Goal: Task Accomplishment & Management: Use online tool/utility

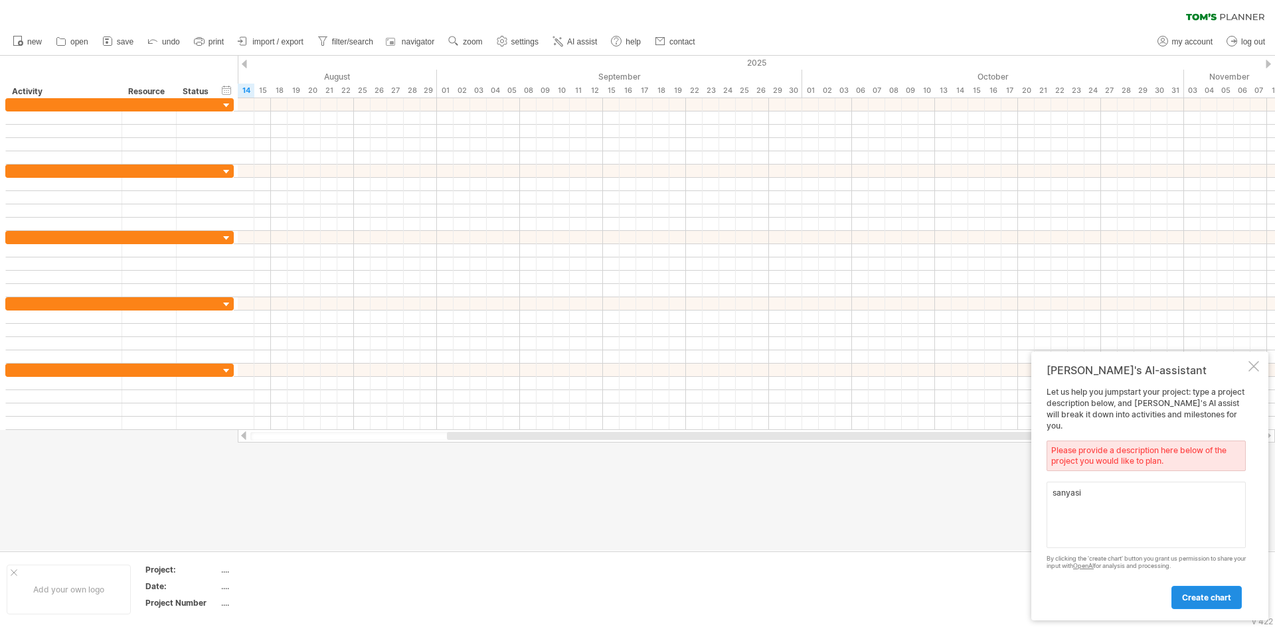
type textarea "sanyasi"
click at [1233, 596] on link "create chart" at bounding box center [1206, 597] width 70 height 23
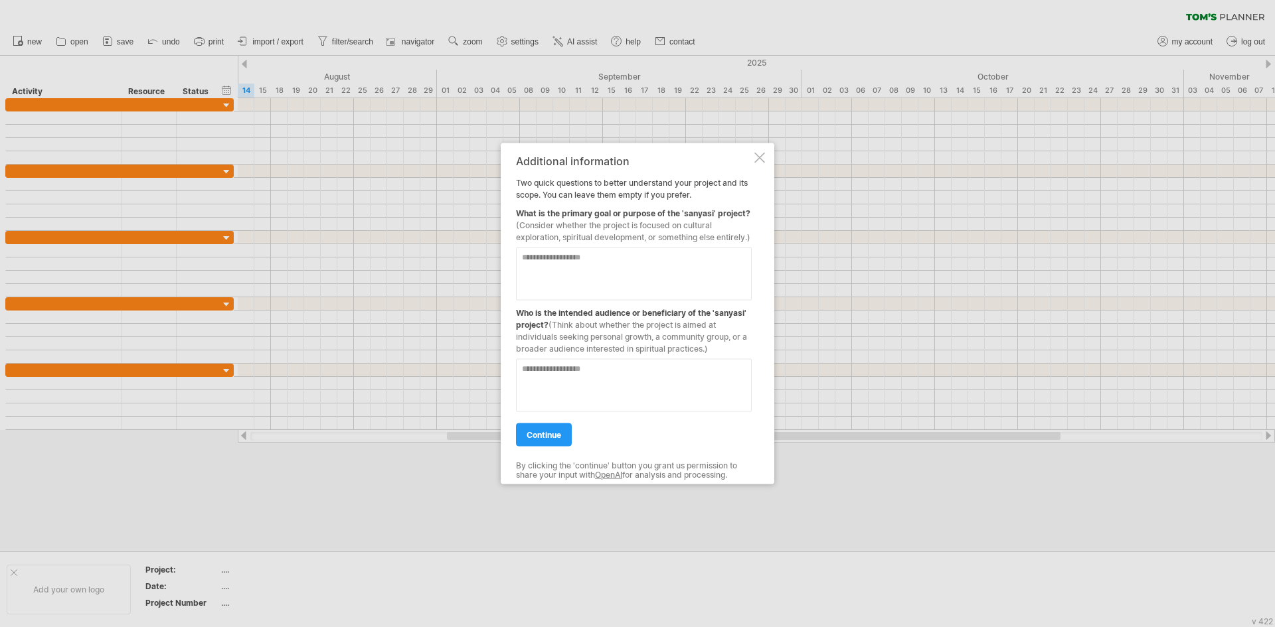
click at [757, 155] on div at bounding box center [759, 157] width 11 height 11
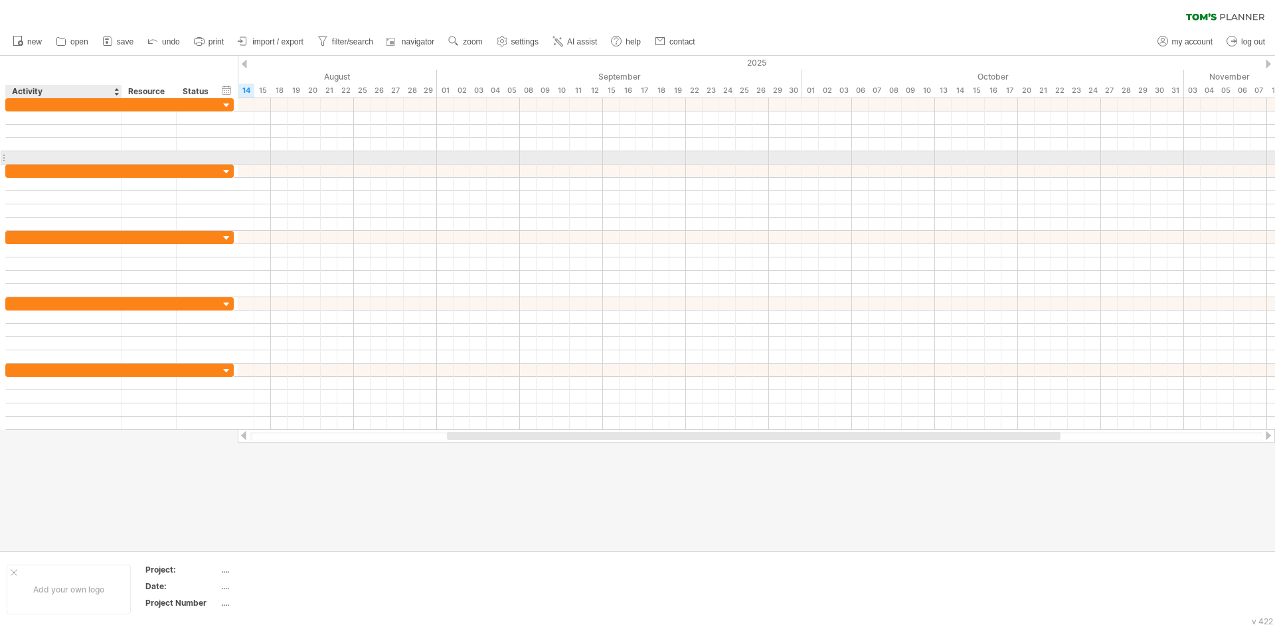
drag, startPoint x: 21, startPoint y: 16, endPoint x: 78, endPoint y: 157, distance: 152.3
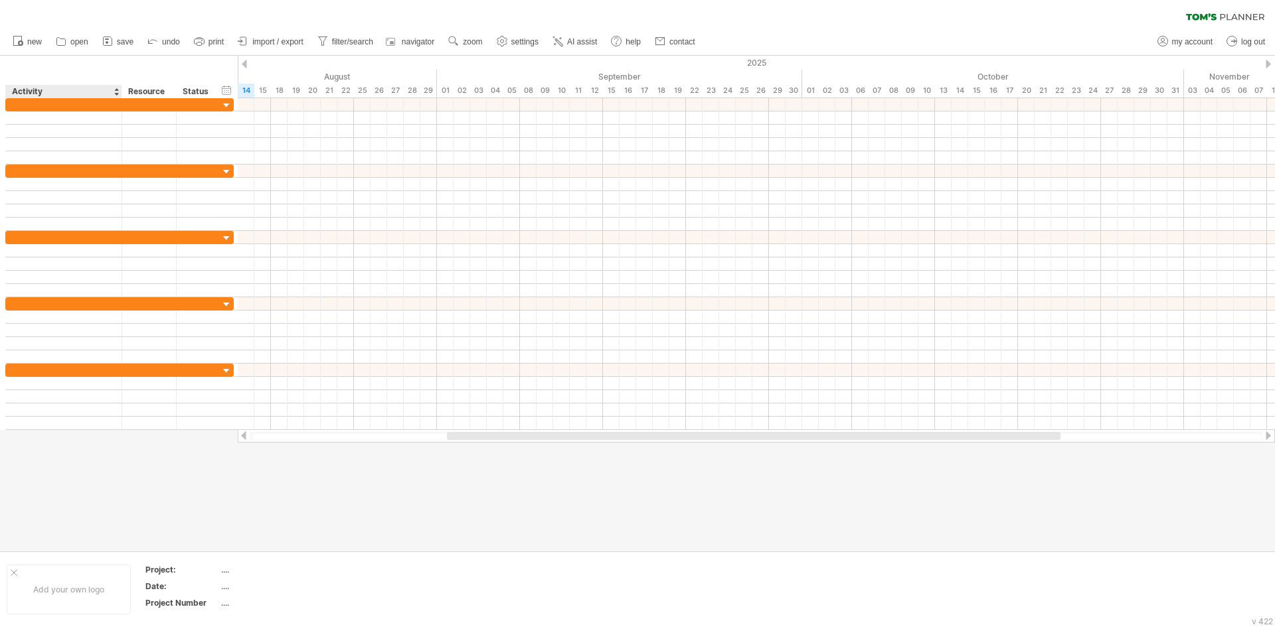
click at [35, 25] on div "clear filter reapply filter" at bounding box center [637, 14] width 1275 height 28
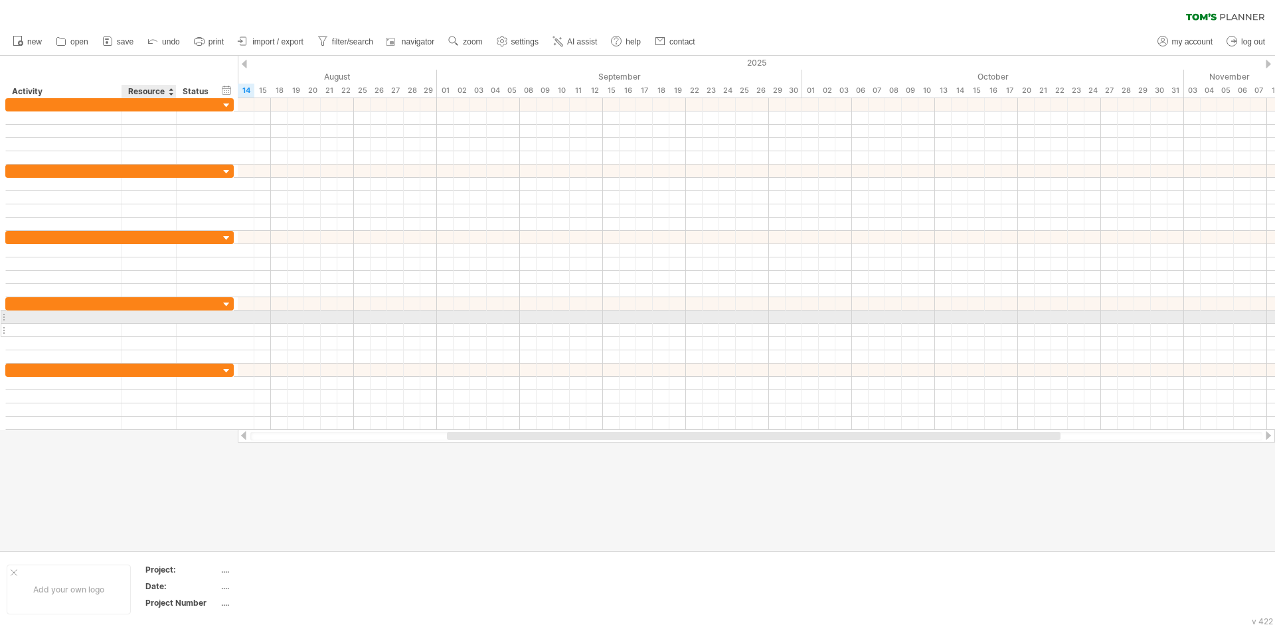
drag, startPoint x: 15, startPoint y: 57, endPoint x: 157, endPoint y: 328, distance: 305.9
click at [157, 327] on div "Trying to reach [DOMAIN_NAME] Connected again... 0% clear filter new" at bounding box center [637, 313] width 1275 height 627
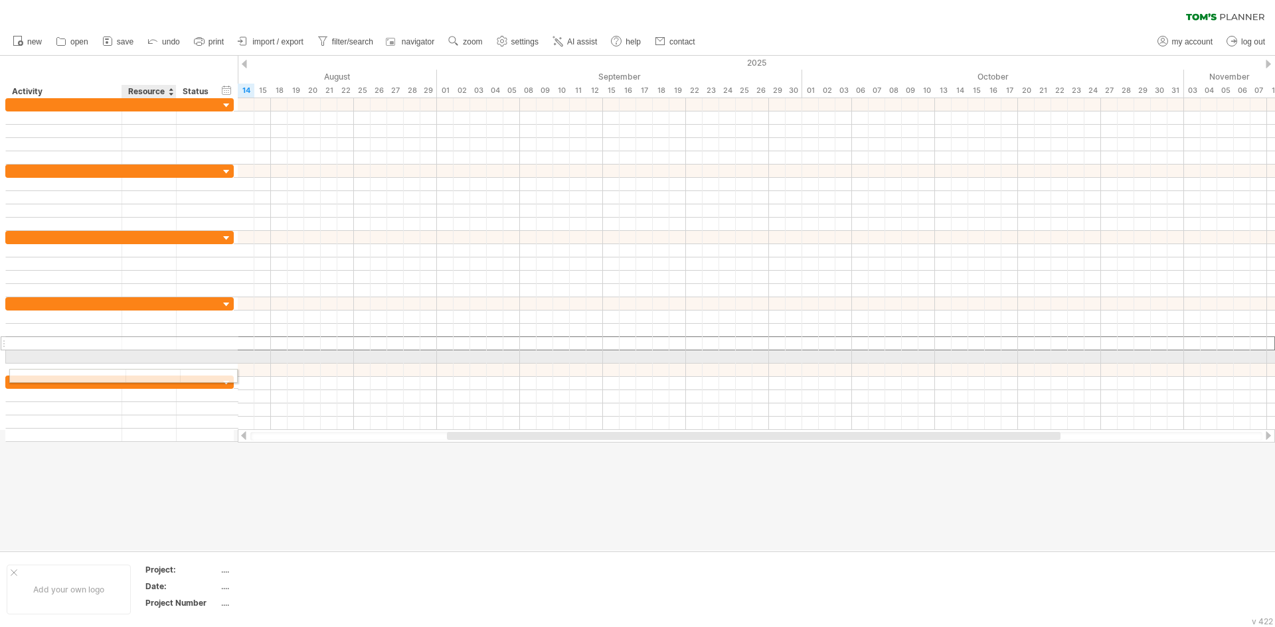
drag, startPoint x: 158, startPoint y: 357, endPoint x: 158, endPoint y: 374, distance: 16.6
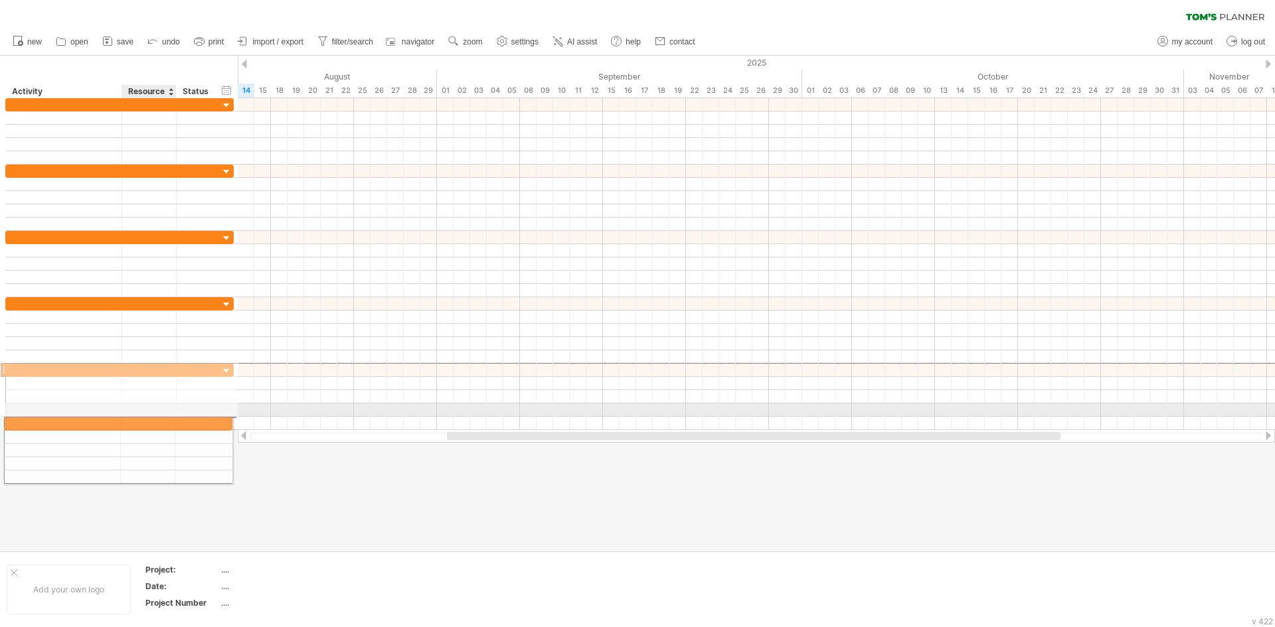
drag, startPoint x: 141, startPoint y: 367, endPoint x: 135, endPoint y: 422, distance: 55.5
click at [135, 422] on div at bounding box center [119, 396] width 228 height 67
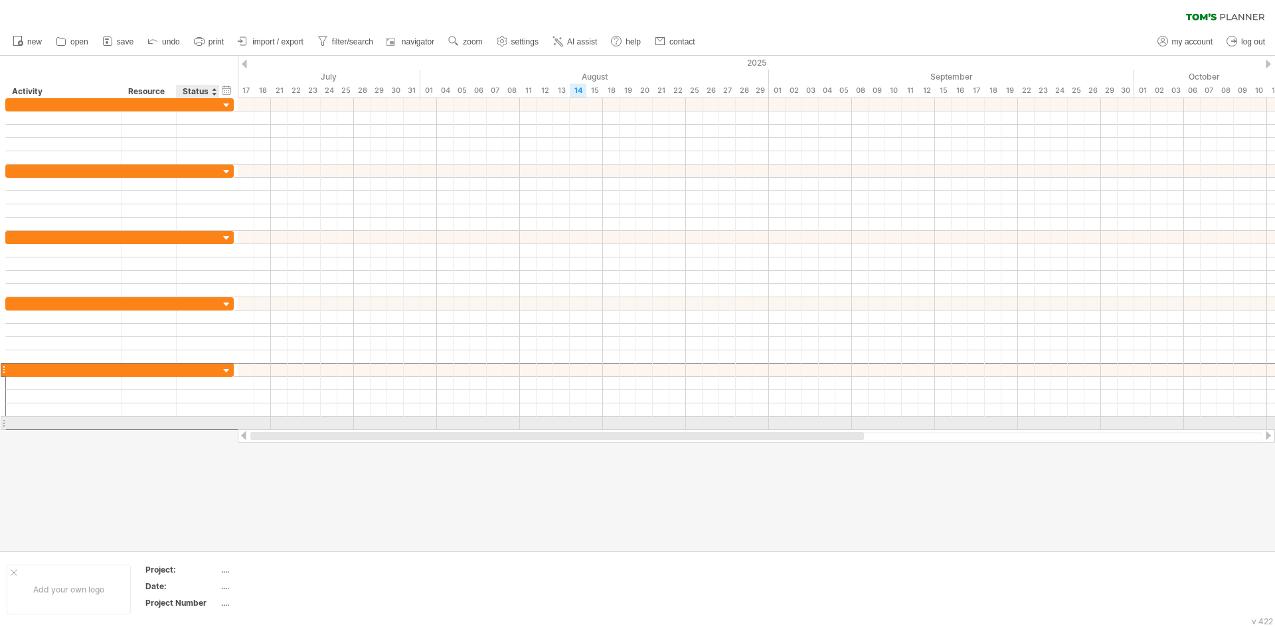
drag, startPoint x: 518, startPoint y: 438, endPoint x: 218, endPoint y: 429, distance: 299.6
click at [218, 429] on div "Trying to reach [DOMAIN_NAME] Connected again... 0% clear filter new" at bounding box center [637, 313] width 1275 height 627
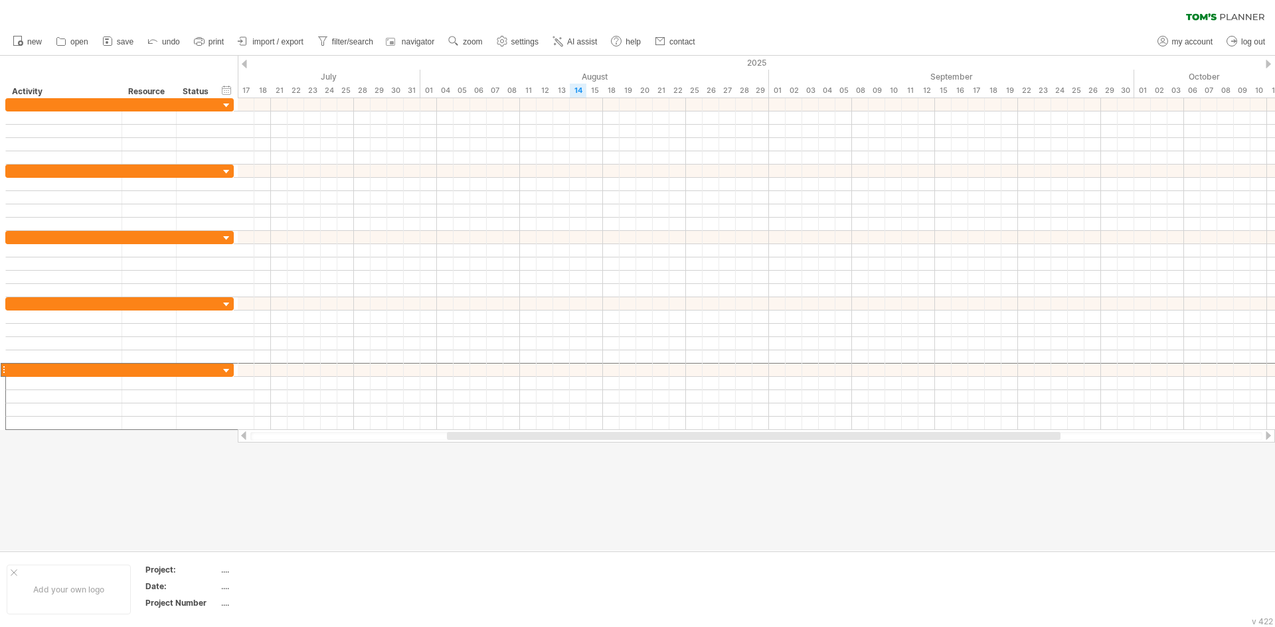
click at [240, 437] on div at bounding box center [243, 436] width 11 height 9
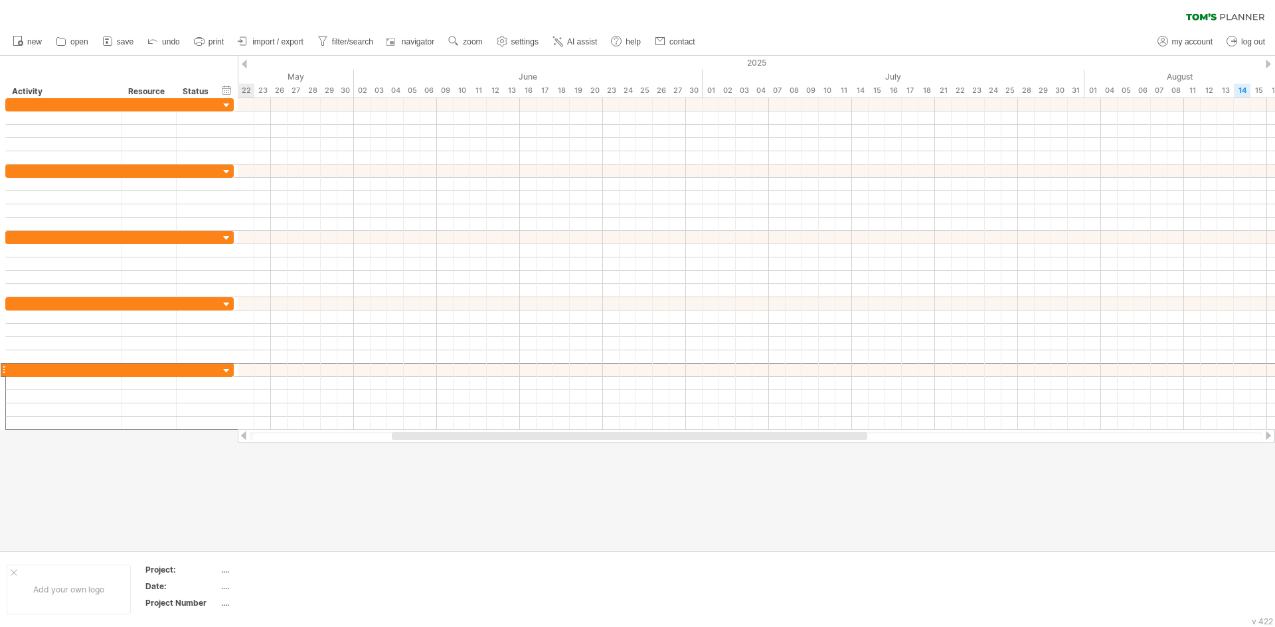
click at [240, 437] on div at bounding box center [243, 436] width 11 height 9
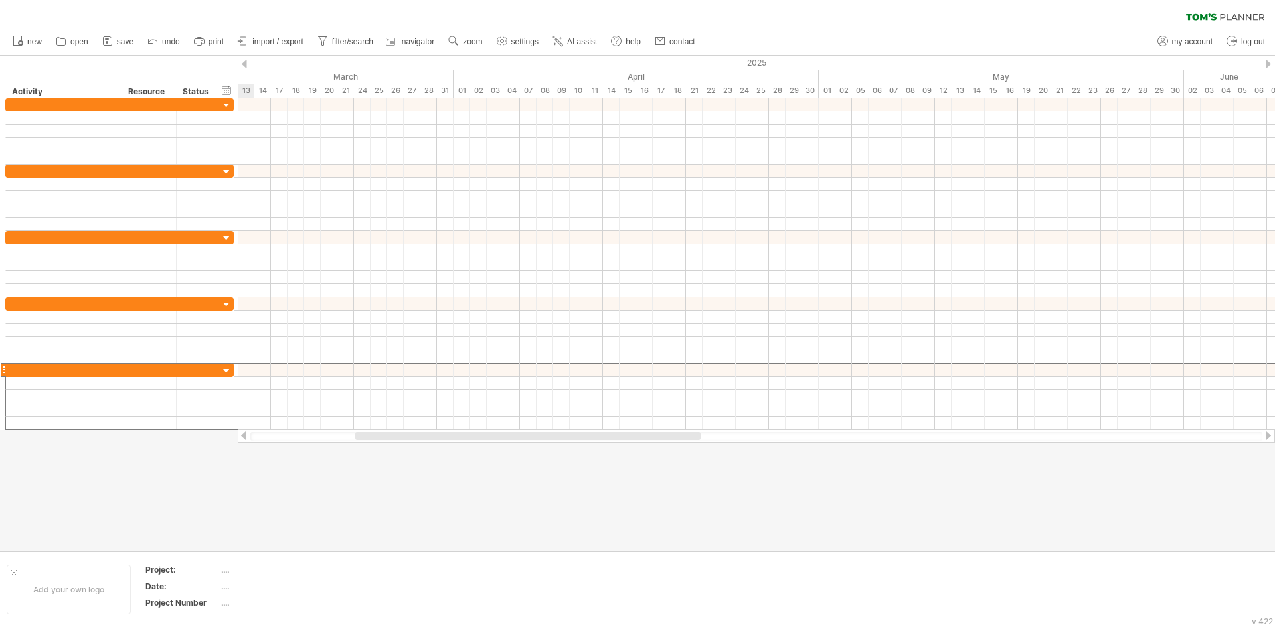
click at [240, 437] on div at bounding box center [243, 436] width 11 height 9
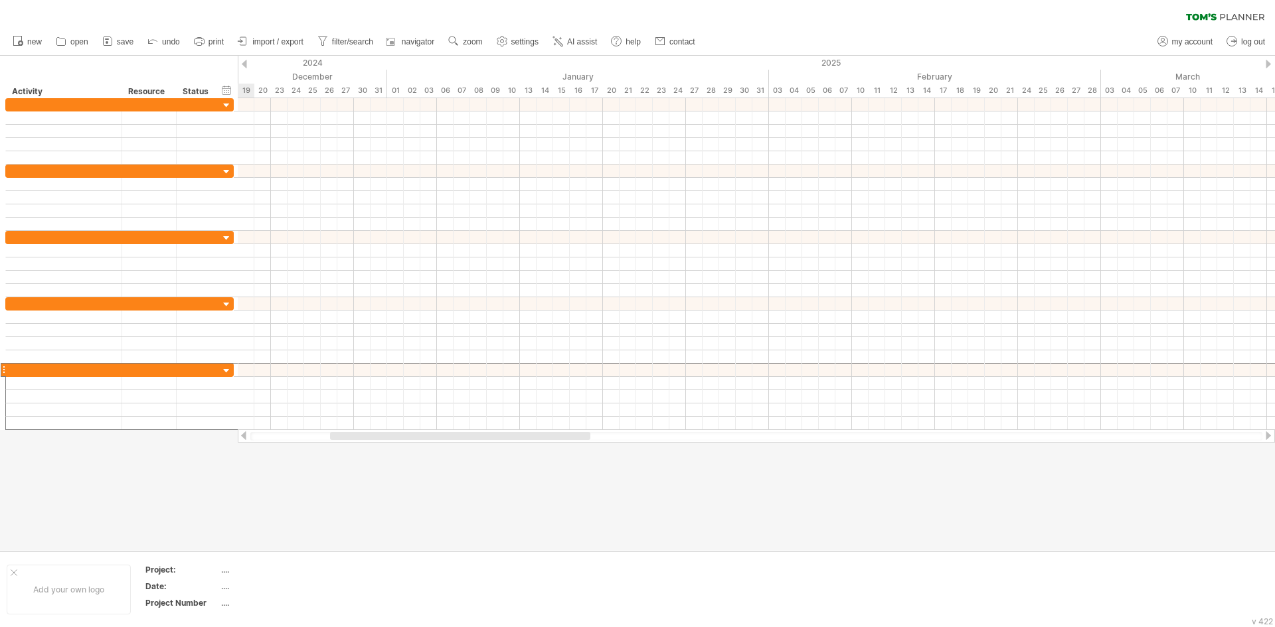
click at [240, 437] on div at bounding box center [243, 436] width 11 height 9
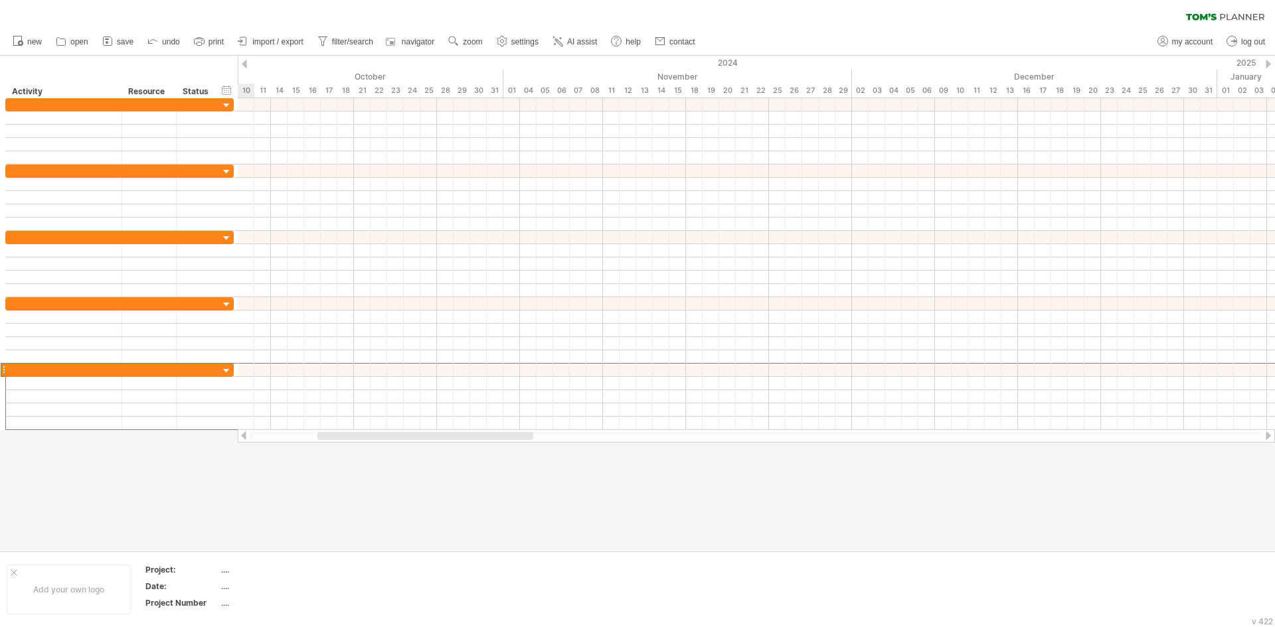
click at [240, 437] on div at bounding box center [243, 436] width 11 height 9
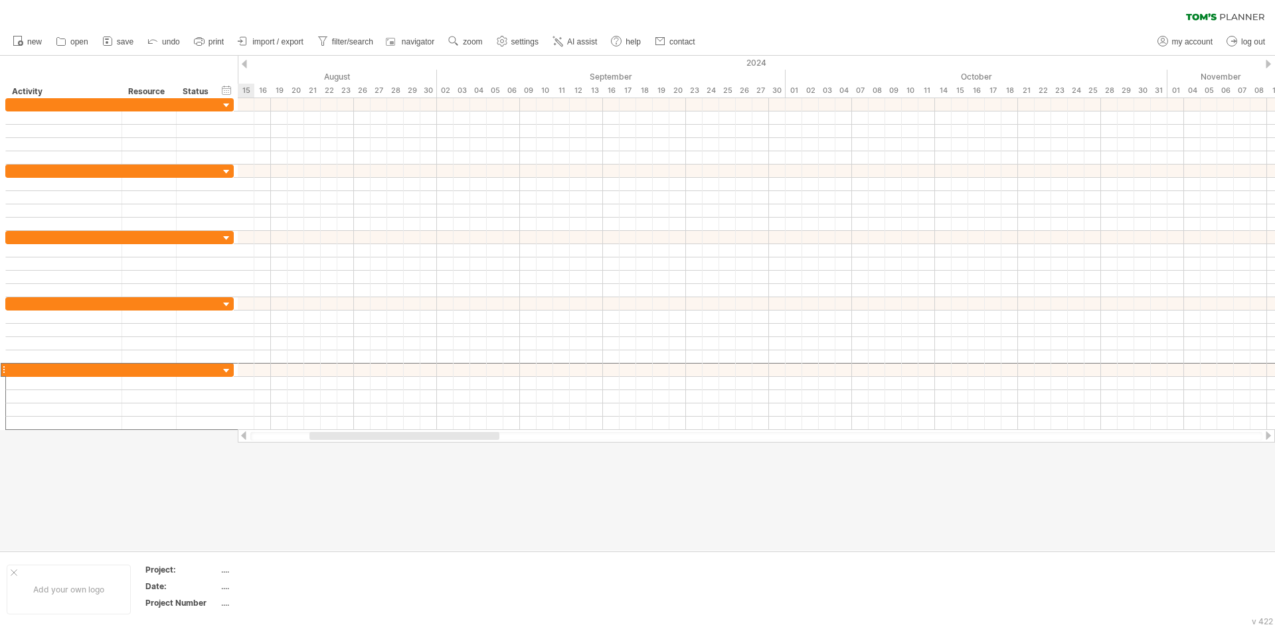
click at [240, 437] on div at bounding box center [243, 436] width 11 height 9
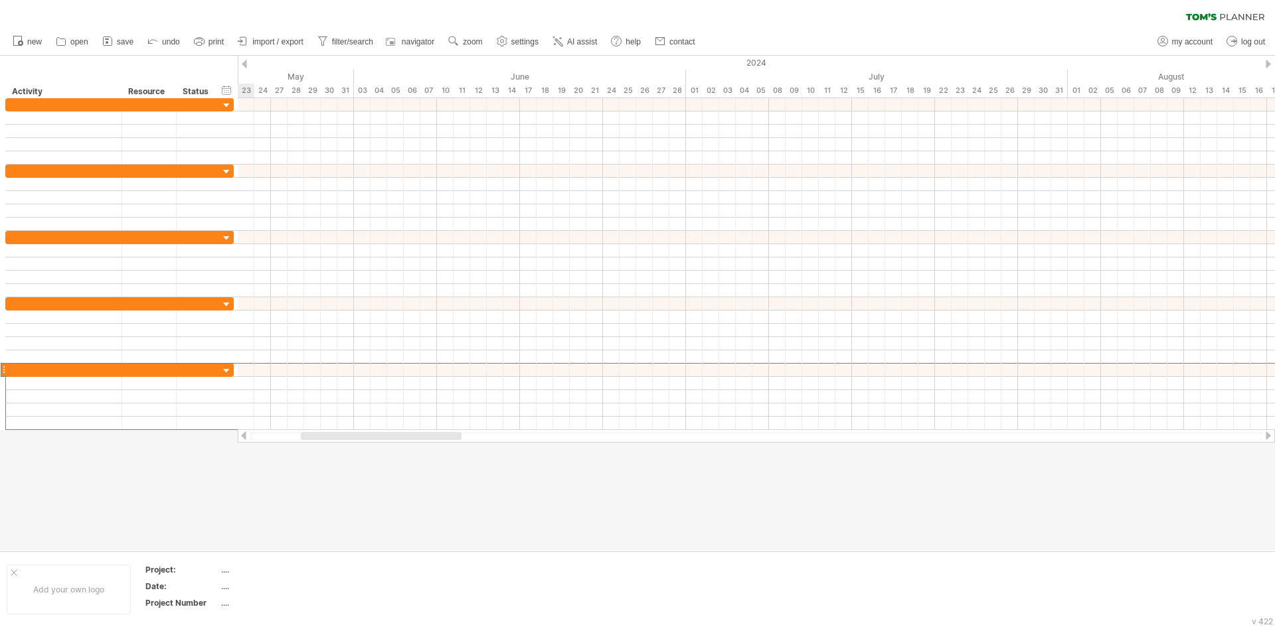
click at [240, 437] on div at bounding box center [243, 436] width 11 height 9
click at [240, 440] on div at bounding box center [756, 436] width 1037 height 13
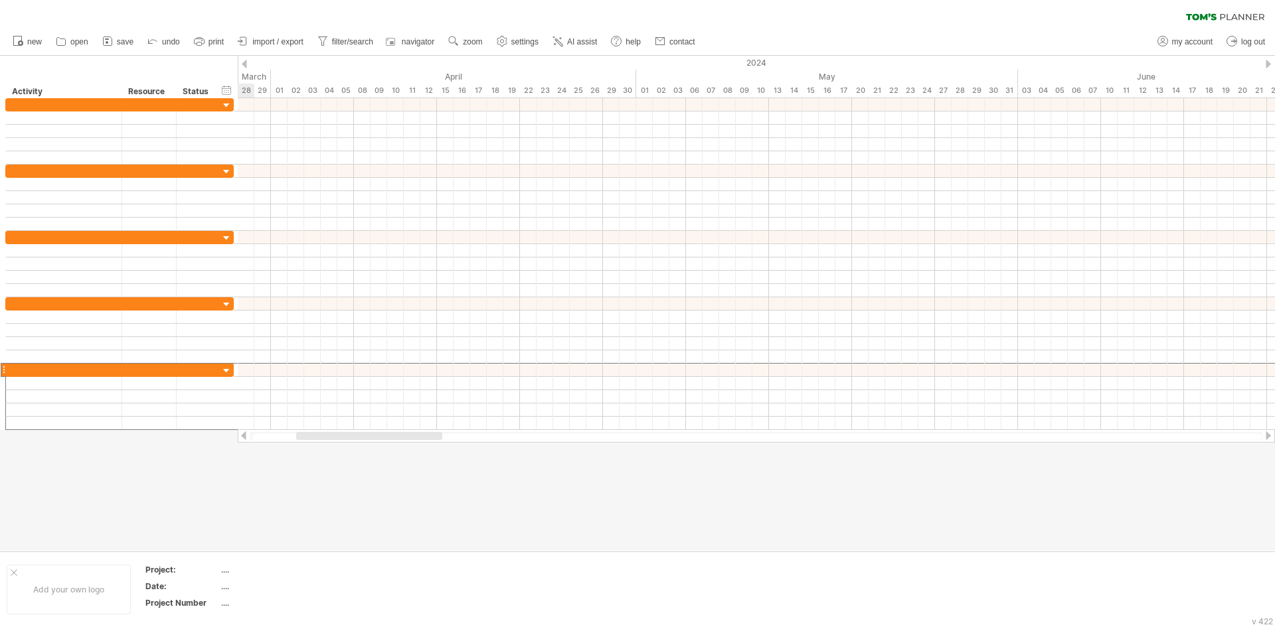
drag, startPoint x: 243, startPoint y: 436, endPoint x: 248, endPoint y: 423, distance: 14.3
click at [243, 440] on div at bounding box center [756, 436] width 1037 height 13
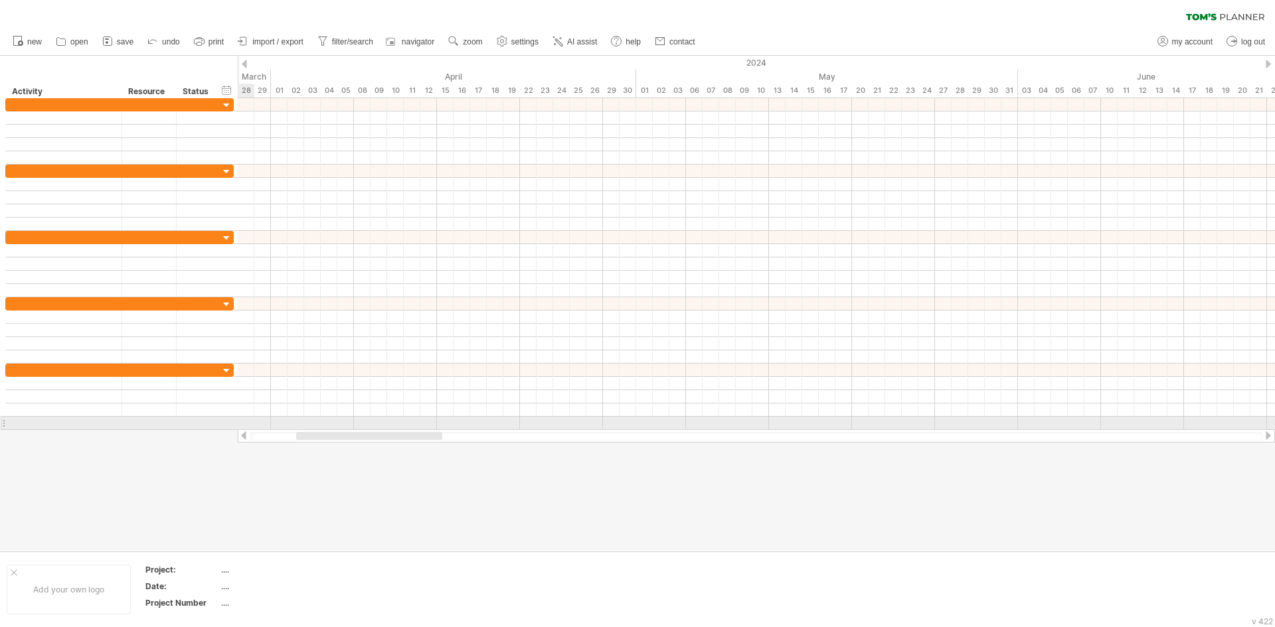
click at [248, 423] on div at bounding box center [756, 423] width 1037 height 13
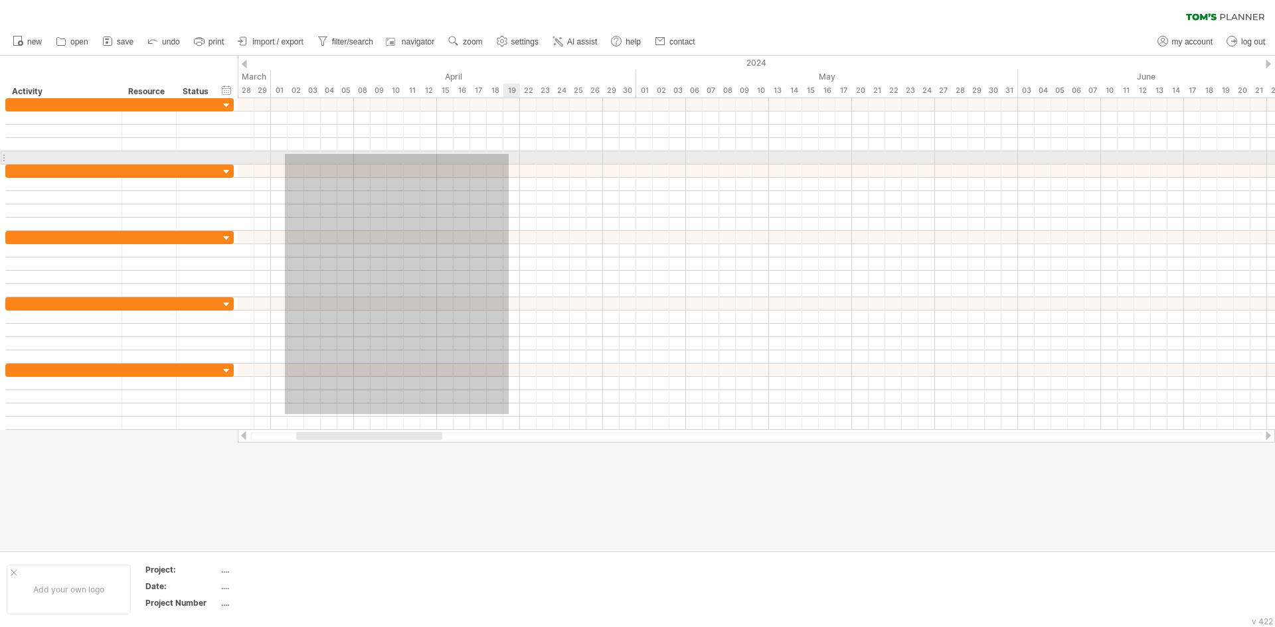
drag, startPoint x: 285, startPoint y: 414, endPoint x: 527, endPoint y: 142, distance: 364.5
click at [527, 142] on div at bounding box center [756, 264] width 1037 height 332
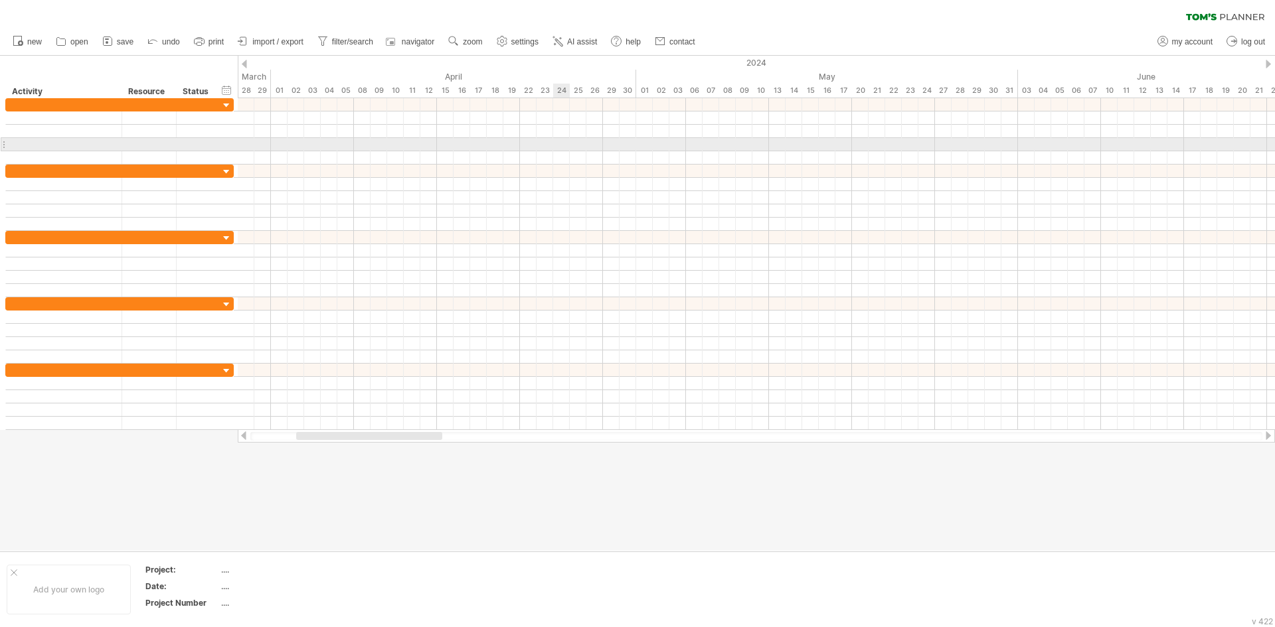
click at [568, 147] on div at bounding box center [756, 144] width 1037 height 13
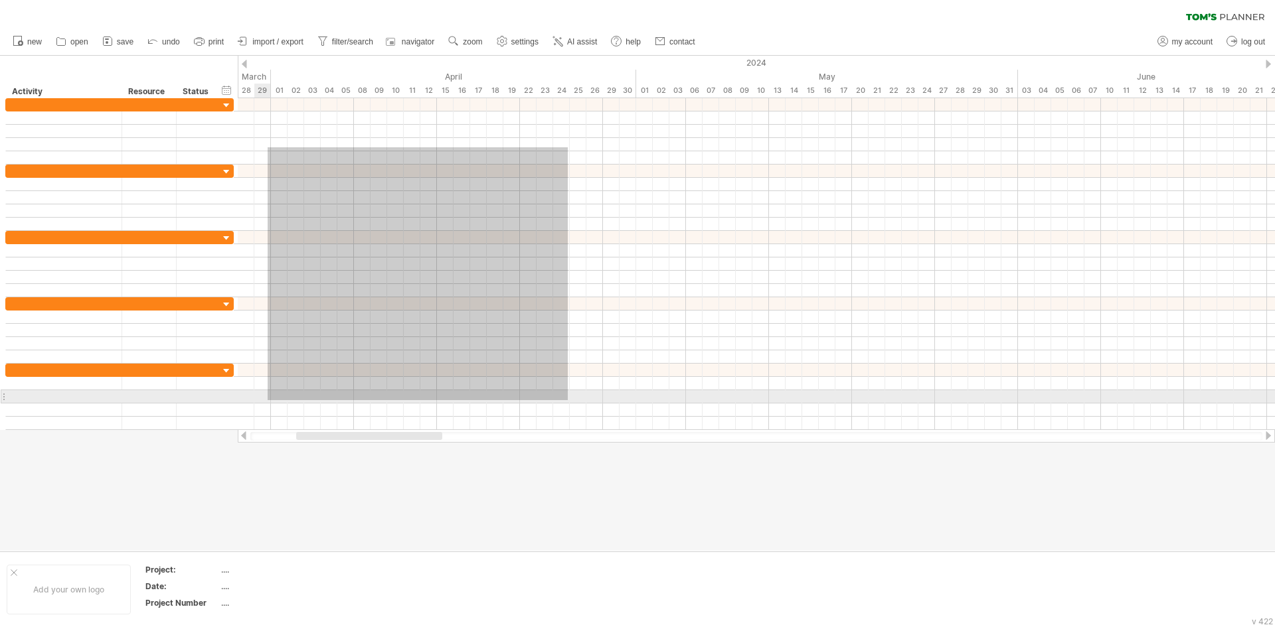
drag, startPoint x: 568, startPoint y: 147, endPoint x: 289, endPoint y: 399, distance: 375.1
click at [270, 400] on div at bounding box center [756, 264] width 1037 height 332
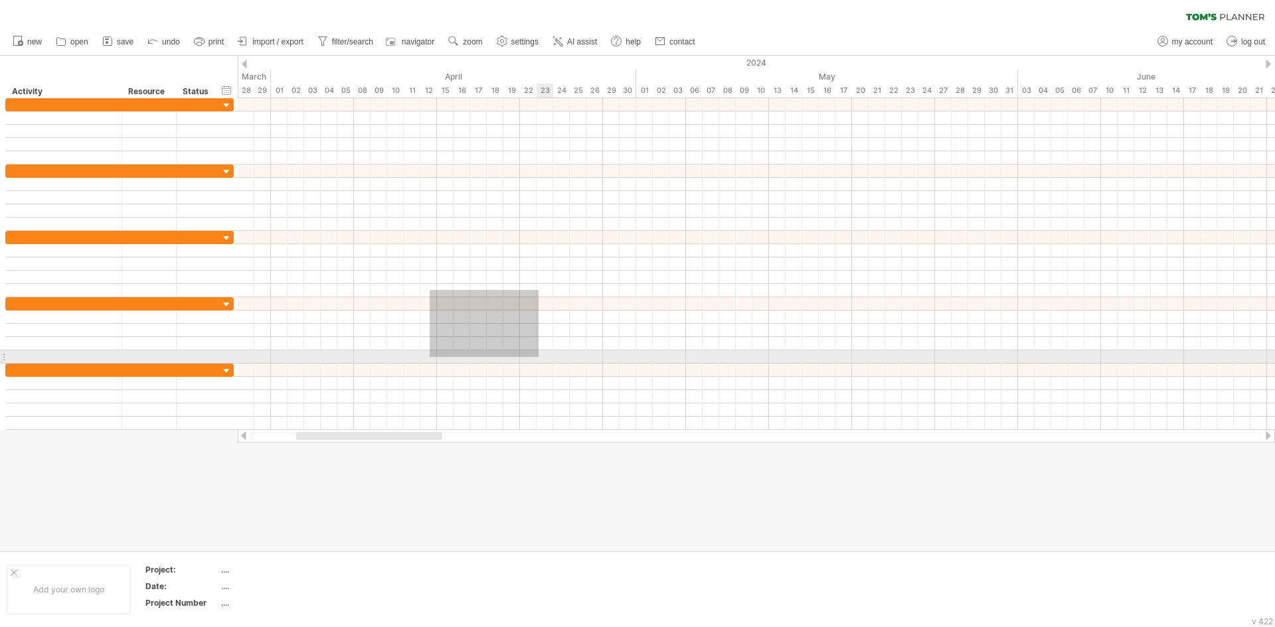
drag, startPoint x: 430, startPoint y: 290, endPoint x: 835, endPoint y: 367, distance: 412.3
click at [724, 416] on div at bounding box center [756, 264] width 1037 height 332
